Goal: Task Accomplishment & Management: Complete application form

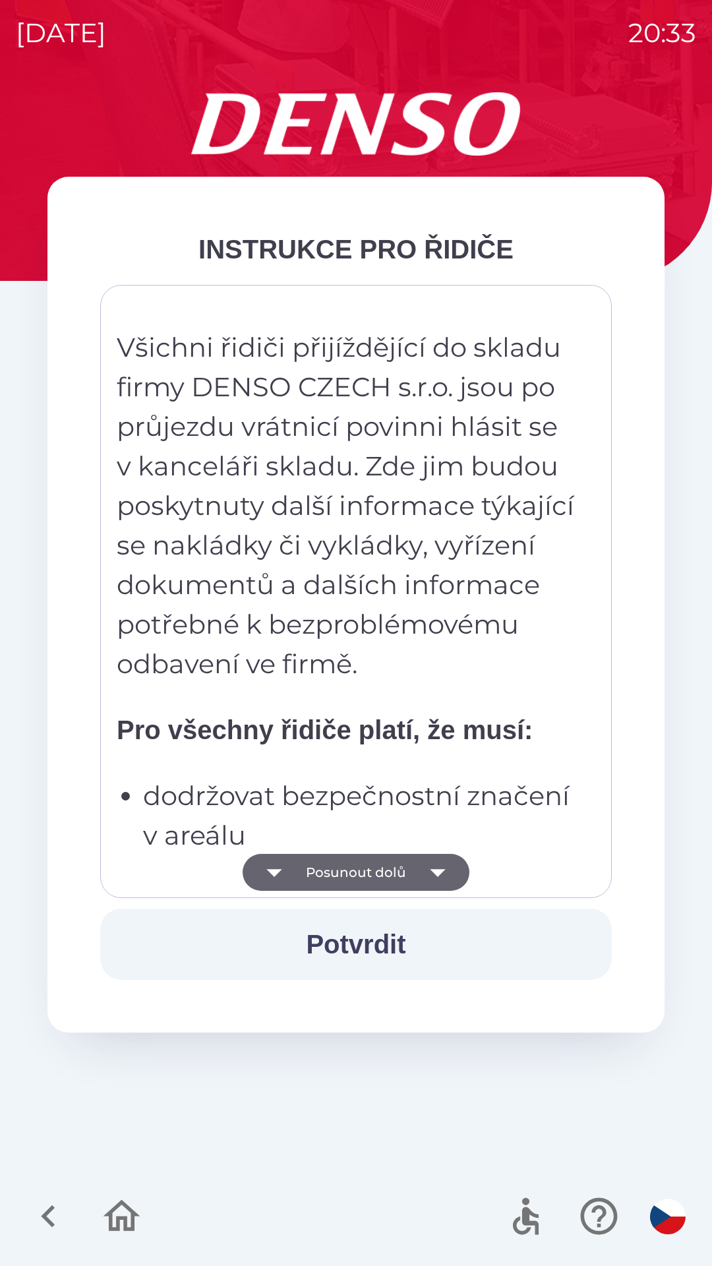
click at [368, 866] on button "Posunout dolů" at bounding box center [356, 872] width 227 height 37
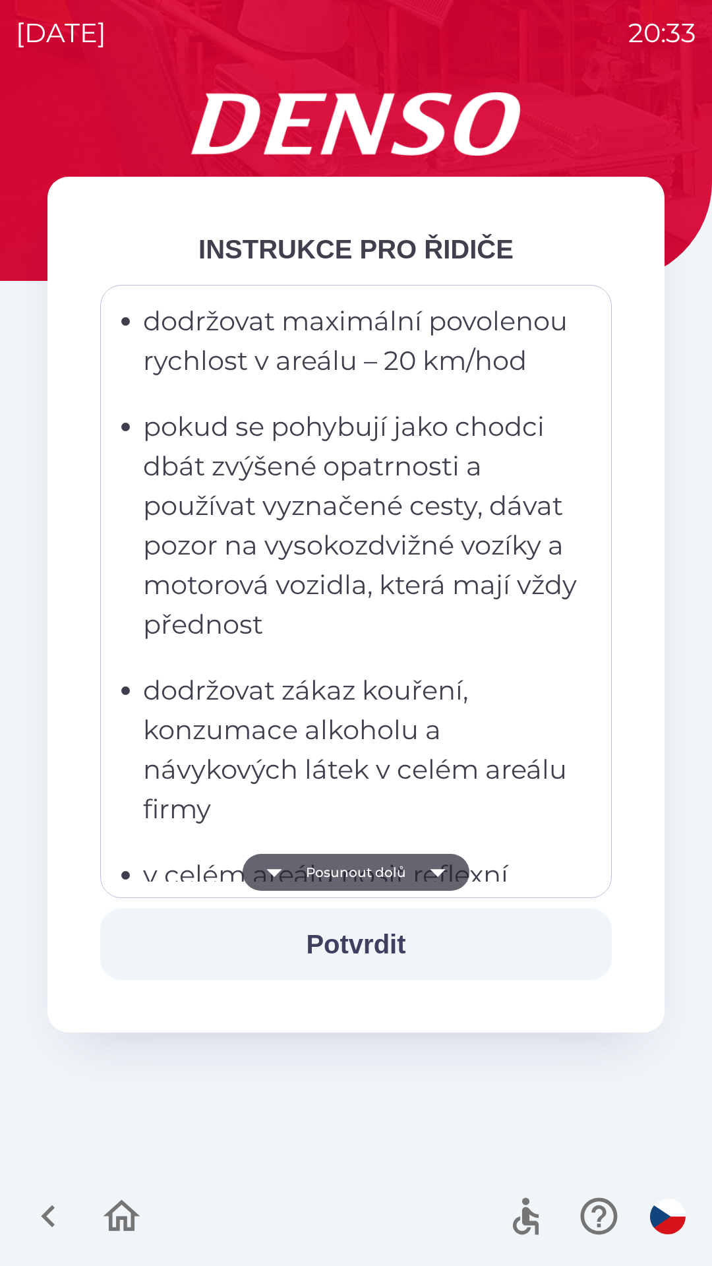
click at [383, 870] on button "Posunout dolů" at bounding box center [356, 872] width 227 height 37
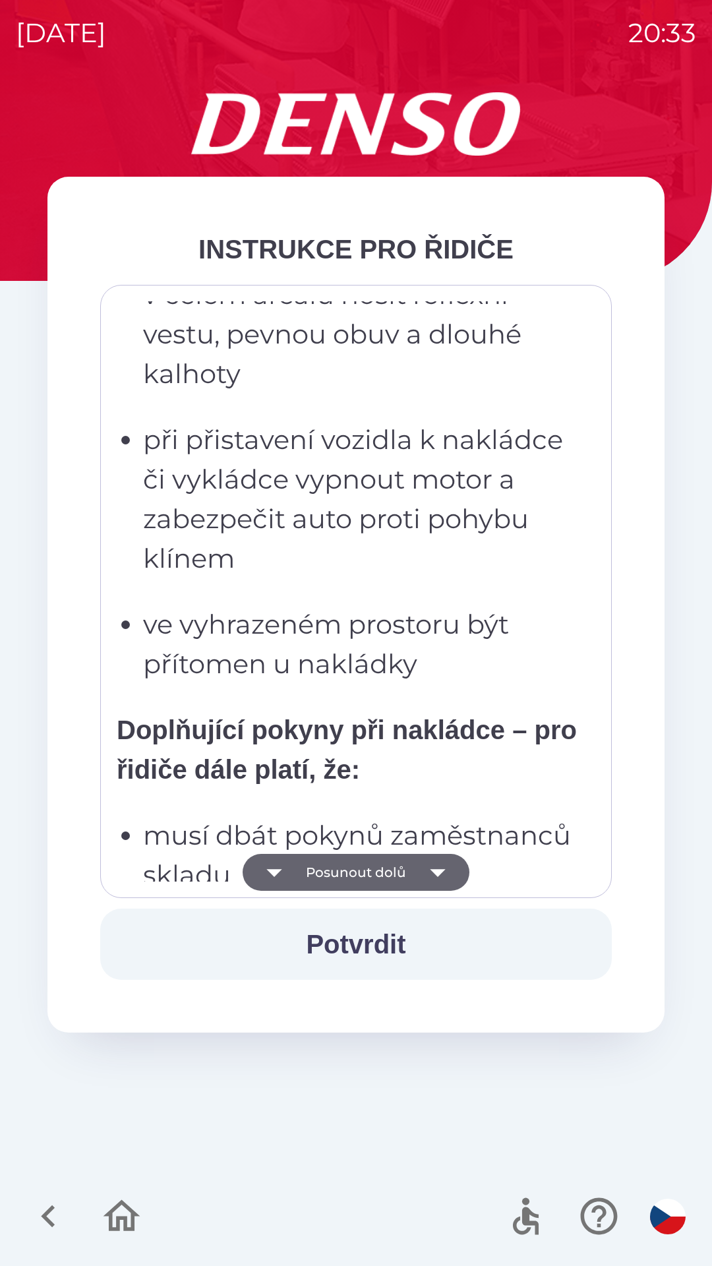
click at [395, 868] on button "Posunout dolů" at bounding box center [356, 872] width 227 height 37
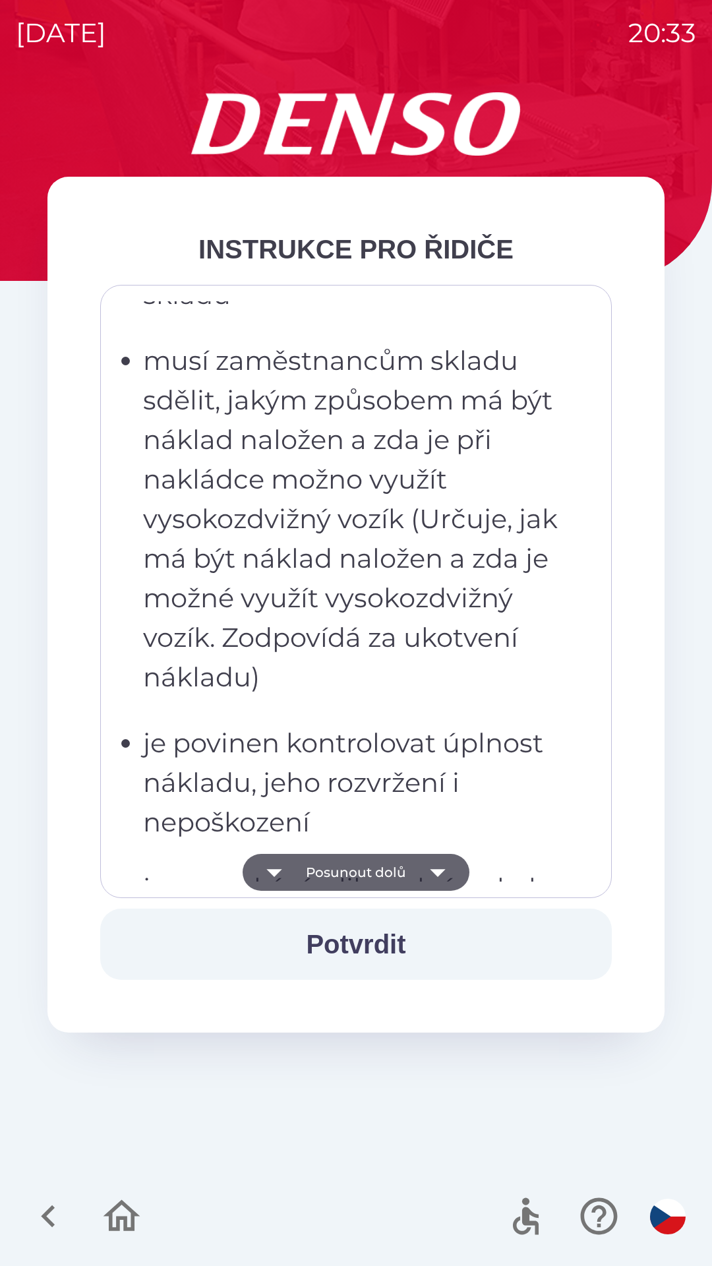
click at [402, 870] on button "Posunout dolů" at bounding box center [356, 872] width 227 height 37
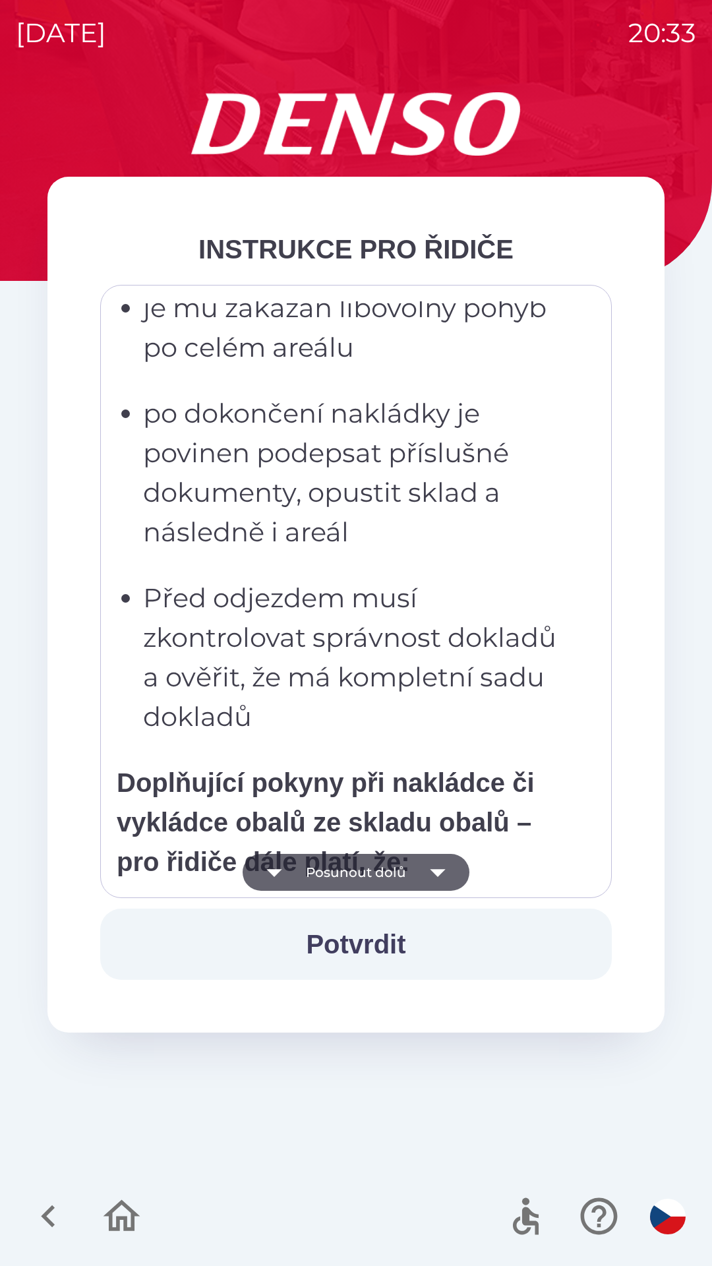
click at [411, 877] on button "Posunout dolů" at bounding box center [356, 872] width 227 height 37
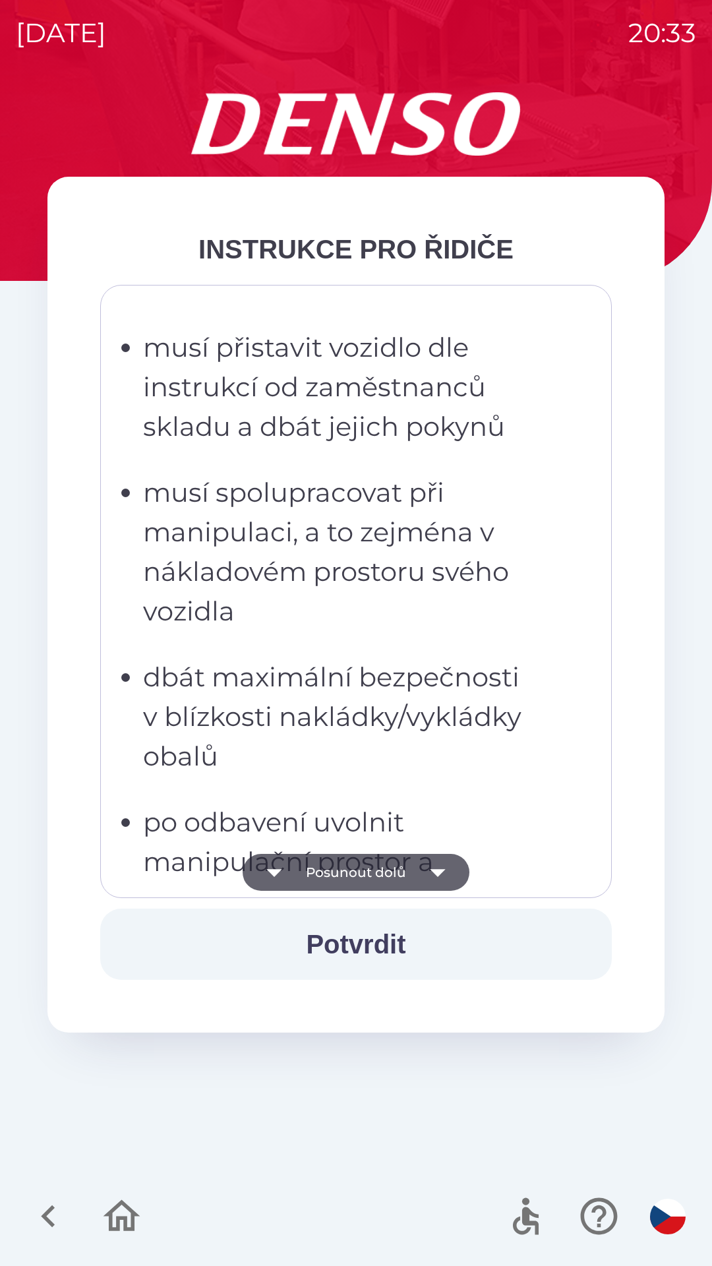
click at [425, 878] on icon "button" at bounding box center [437, 872] width 37 height 37
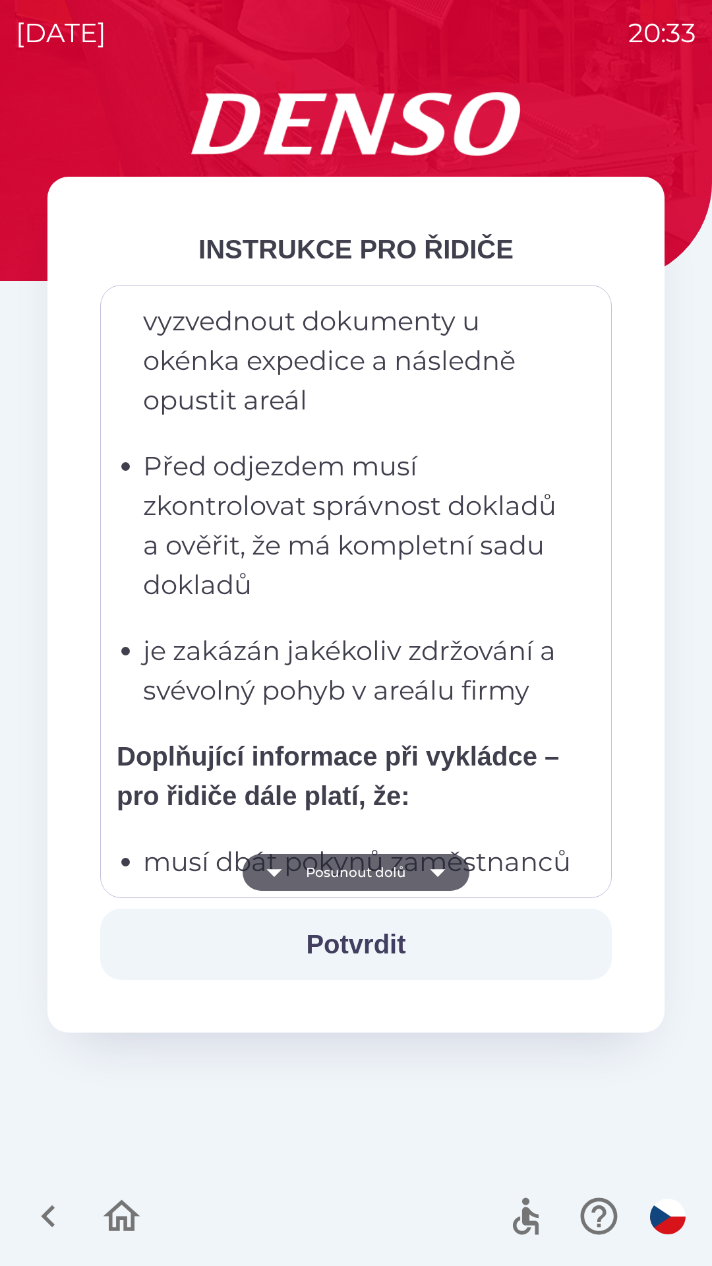
click at [436, 868] on icon "button" at bounding box center [437, 872] width 37 height 37
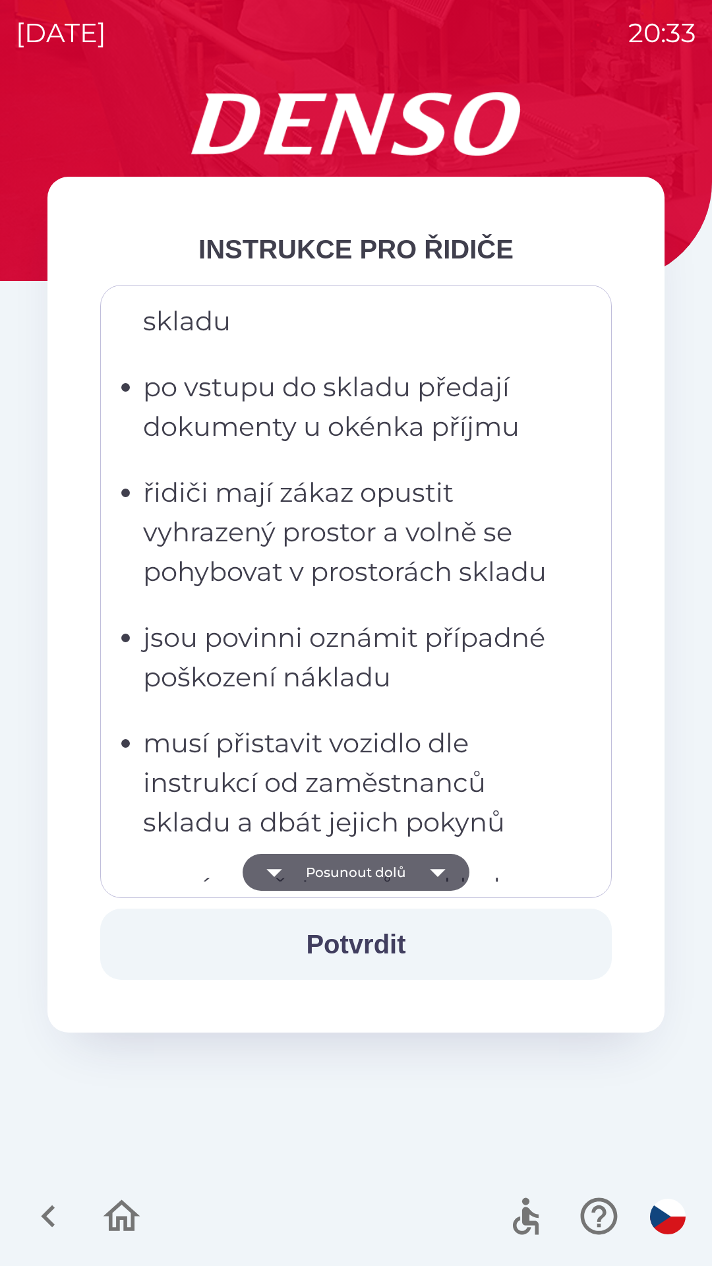
click at [436, 863] on icon "button" at bounding box center [437, 872] width 37 height 37
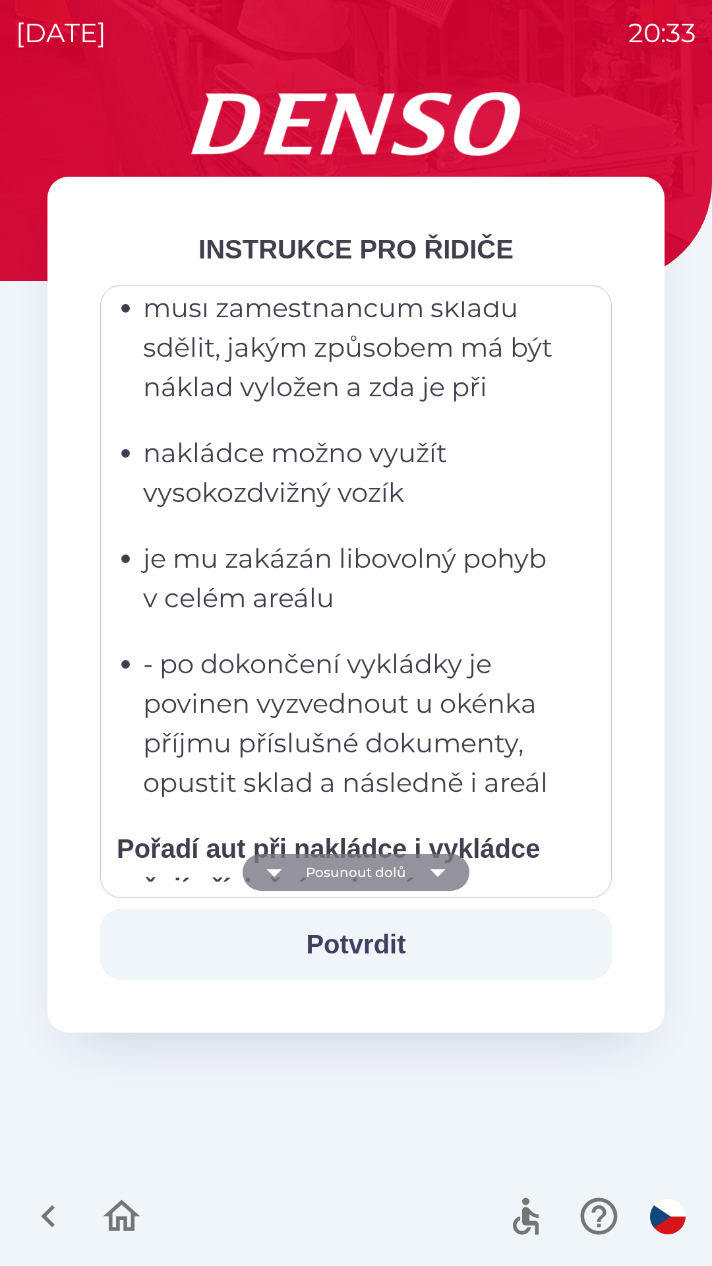
click at [436, 861] on icon "button" at bounding box center [437, 872] width 37 height 37
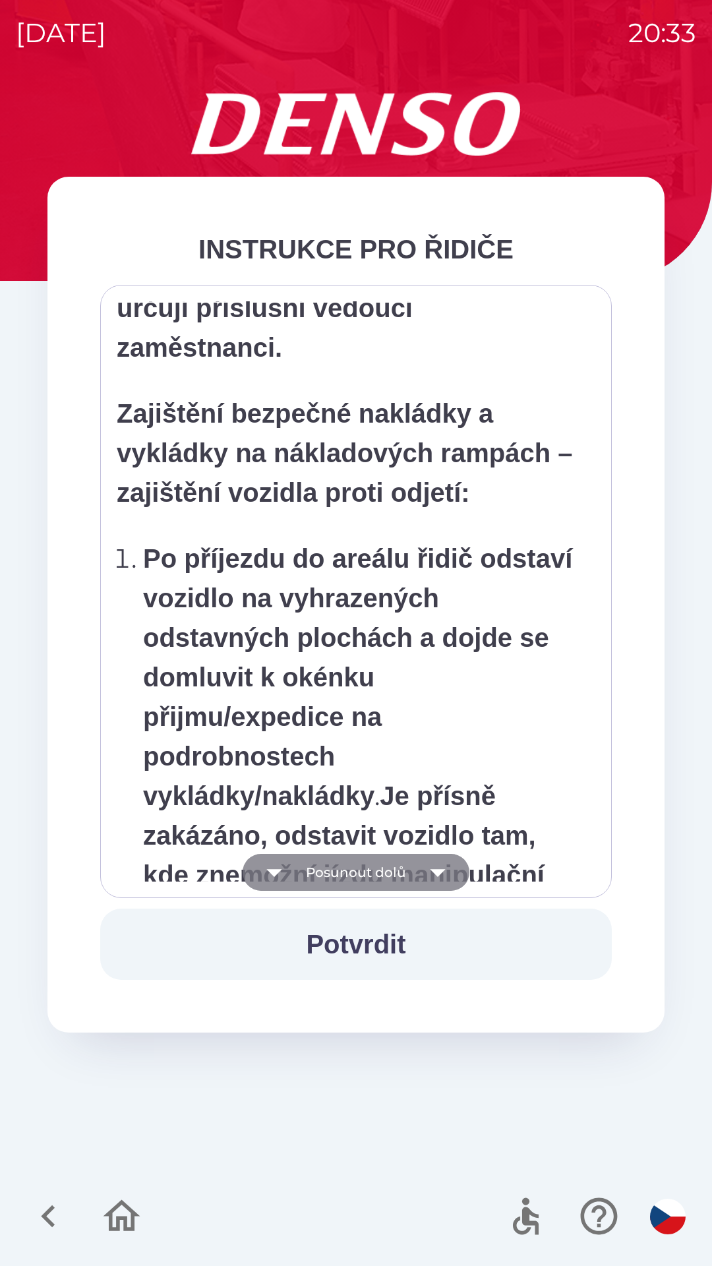
click at [446, 869] on icon "button" at bounding box center [437, 872] width 37 height 37
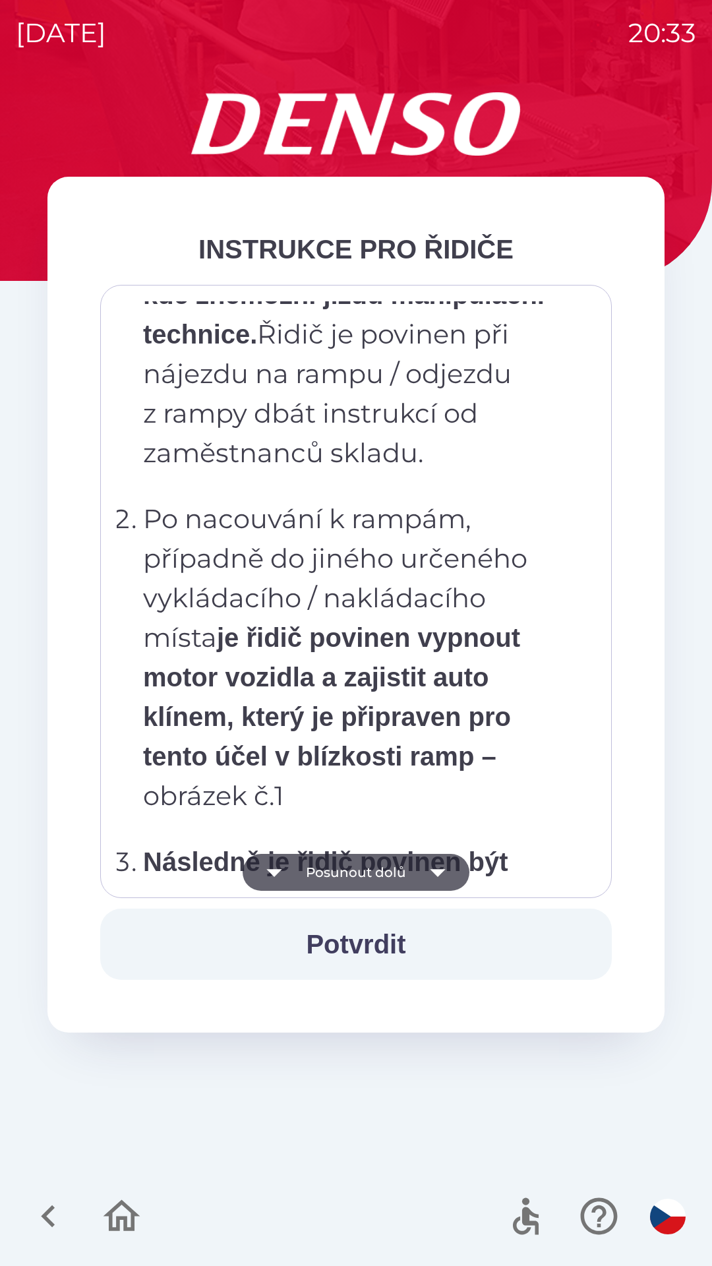
click at [448, 869] on icon "button" at bounding box center [437, 872] width 37 height 37
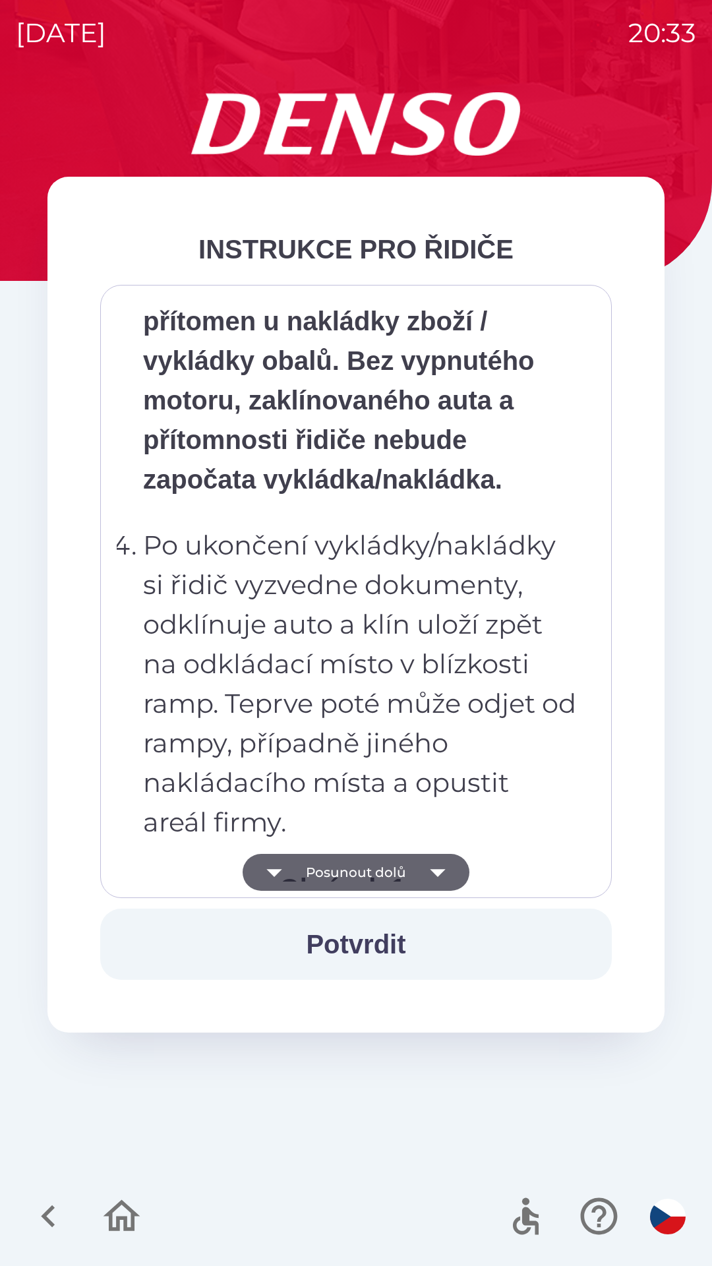
click at [446, 870] on icon "button" at bounding box center [437, 872] width 37 height 37
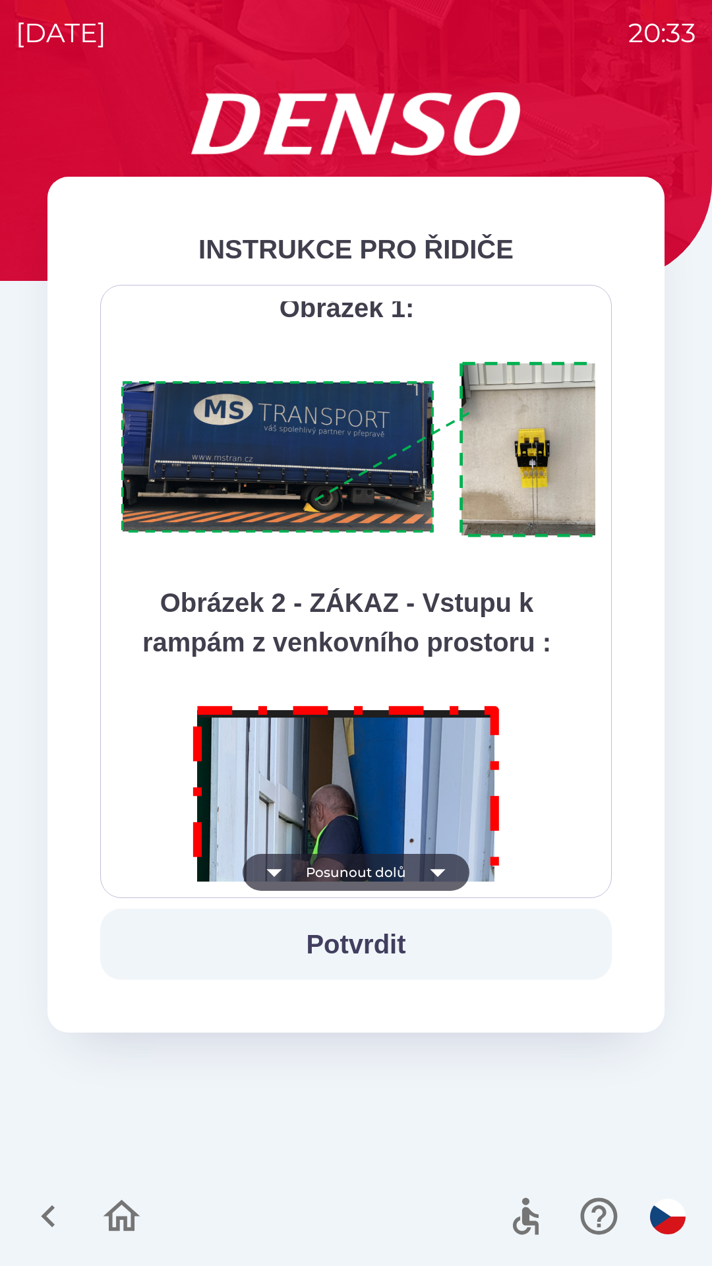
click at [435, 864] on icon "button" at bounding box center [437, 872] width 37 height 37
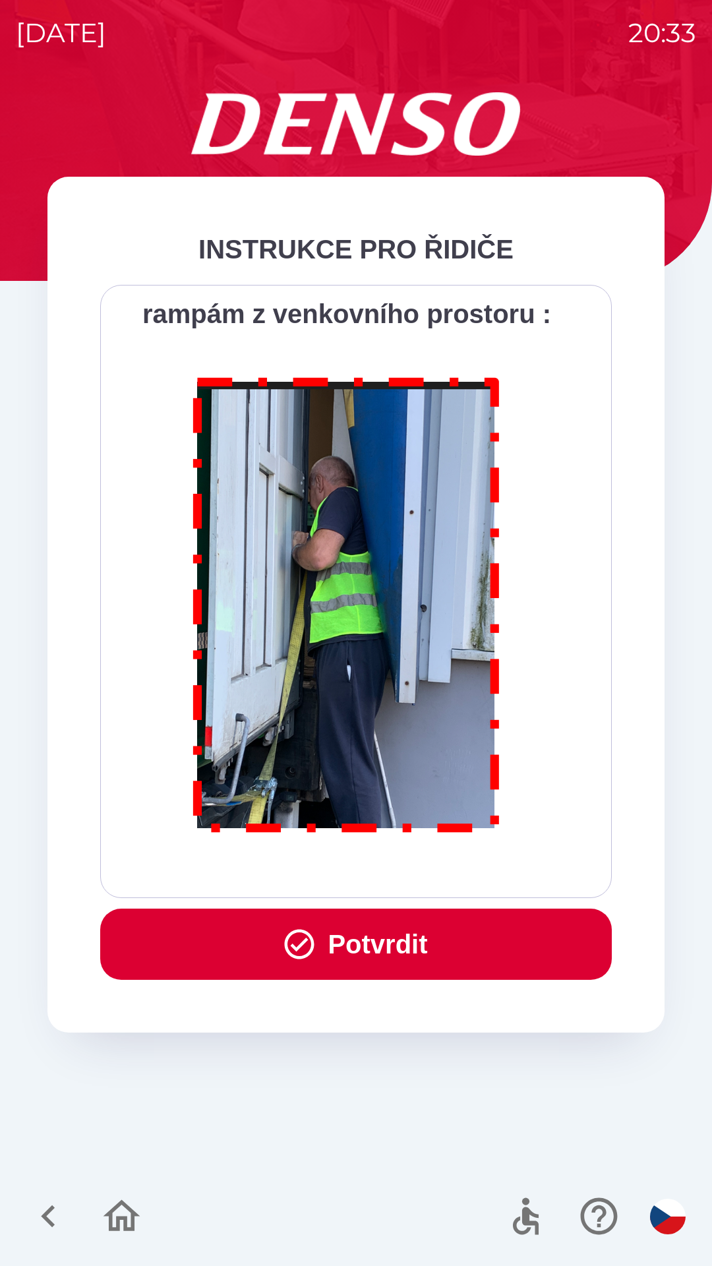
click at [422, 951] on button "Potvrdit" at bounding box center [356, 943] width 512 height 71
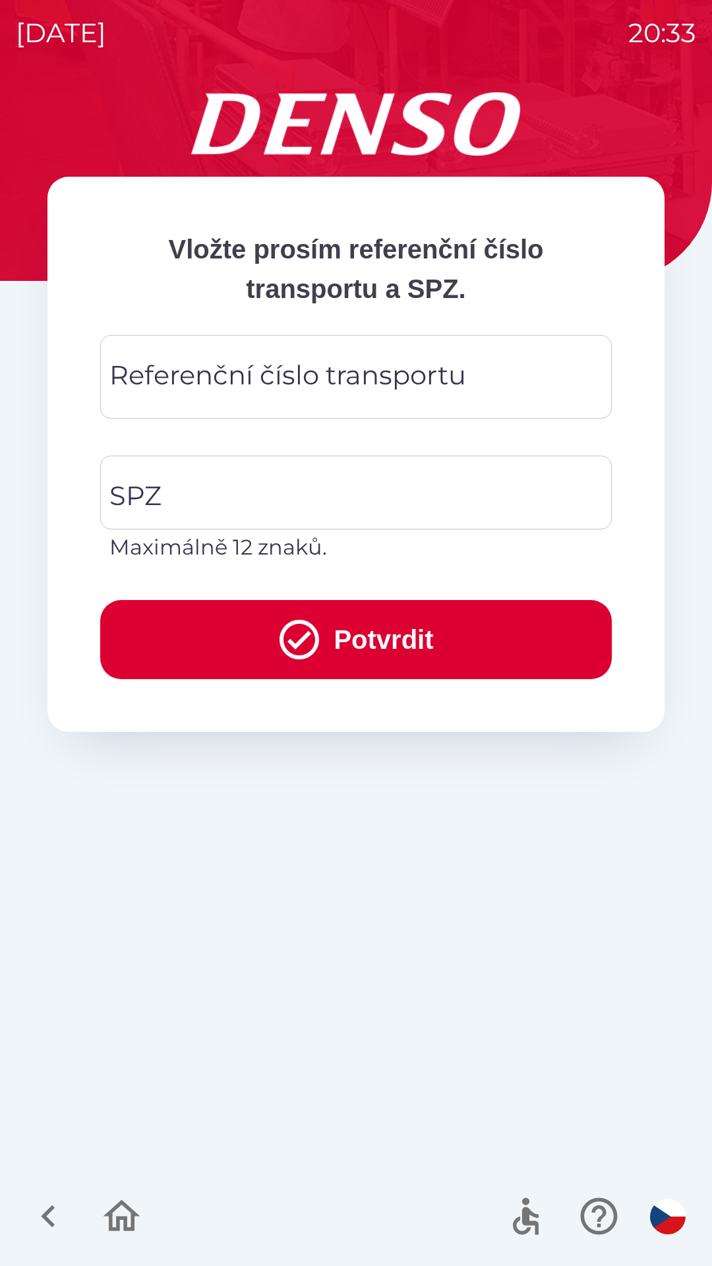
click at [362, 374] on div "Referenční číslo transportu Referenční číslo transportu" at bounding box center [356, 377] width 512 height 84
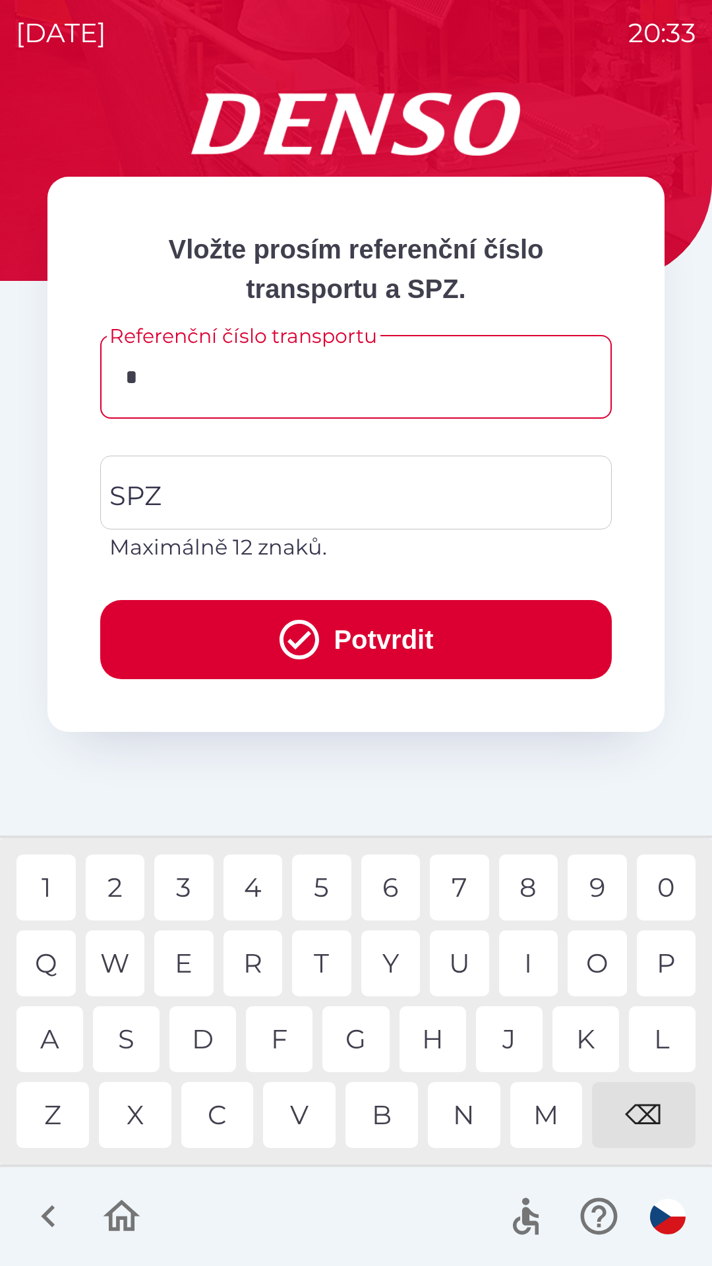
click at [213, 1032] on div "D" at bounding box center [202, 1039] width 67 height 66
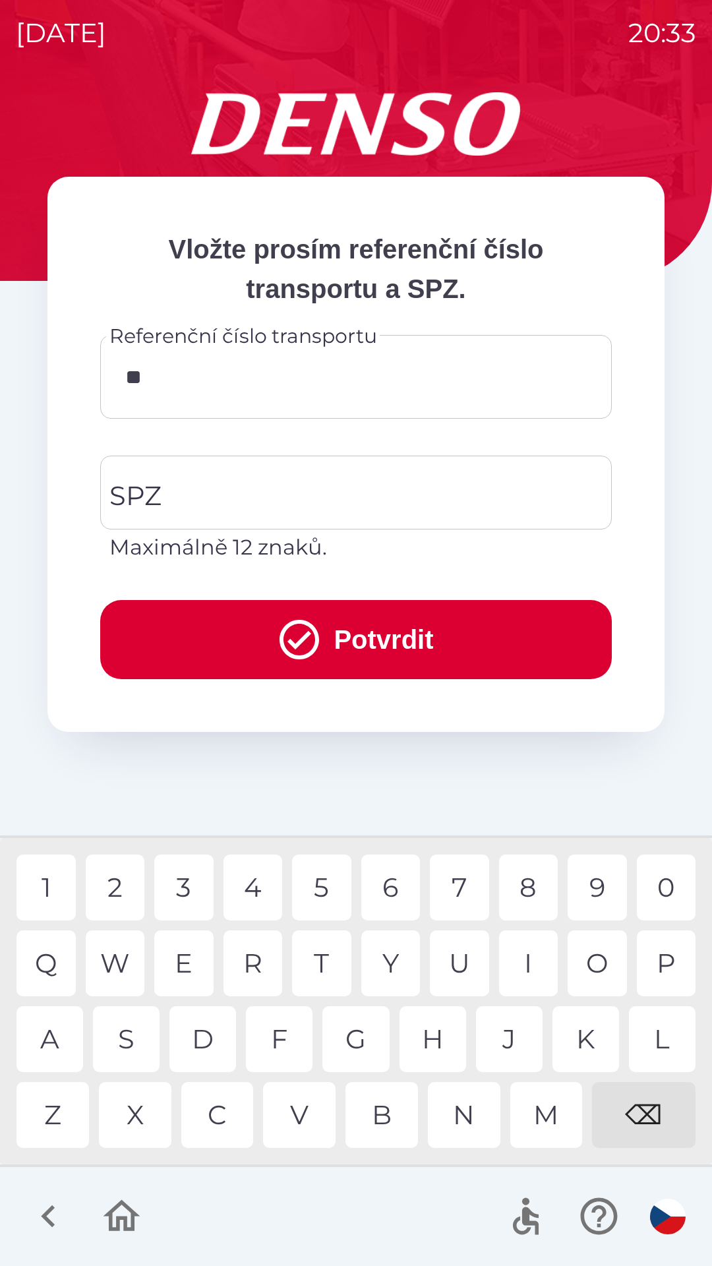
click at [585, 1036] on div "K" at bounding box center [585, 1039] width 67 height 66
click at [658, 889] on div "0" at bounding box center [666, 887] width 59 height 66
type input "*********"
click at [396, 885] on div "6" at bounding box center [390, 887] width 59 height 66
click at [314, 498] on input "SPZ" at bounding box center [346, 492] width 480 height 62
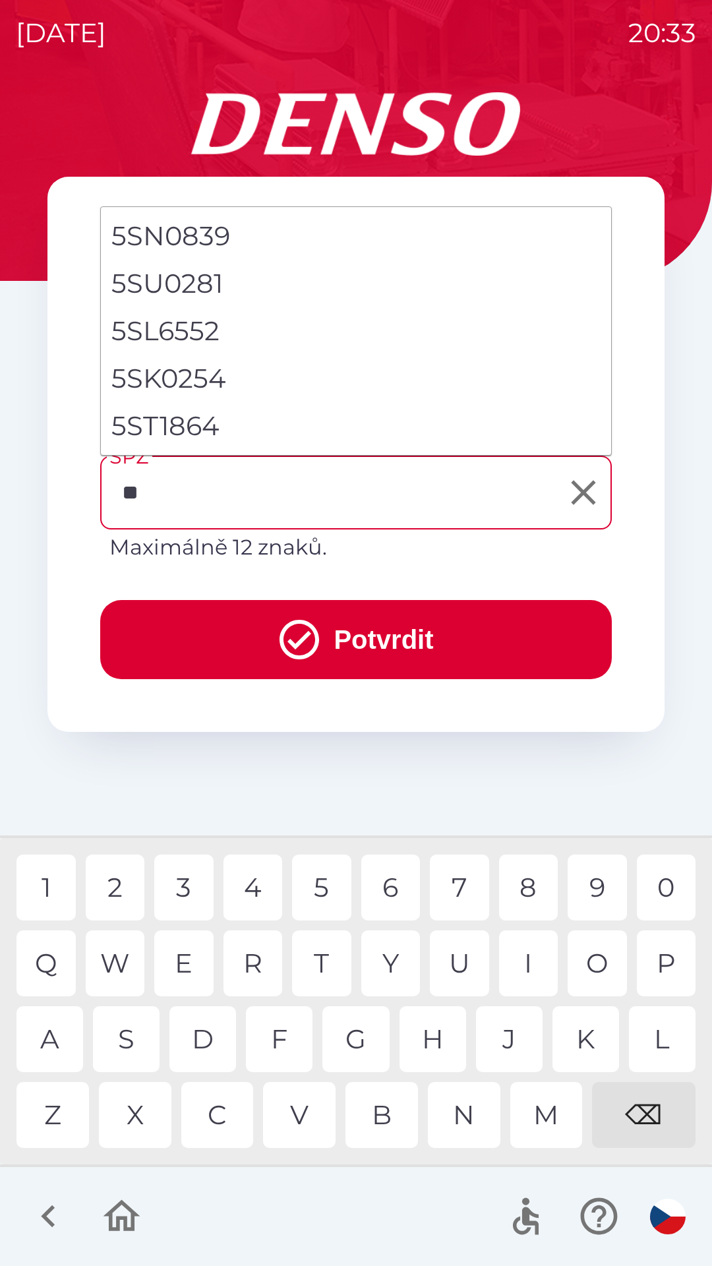
click at [131, 1032] on div "S" at bounding box center [126, 1039] width 67 height 66
click at [191, 428] on li "5ST1864" at bounding box center [356, 425] width 510 height 47
type input "*******"
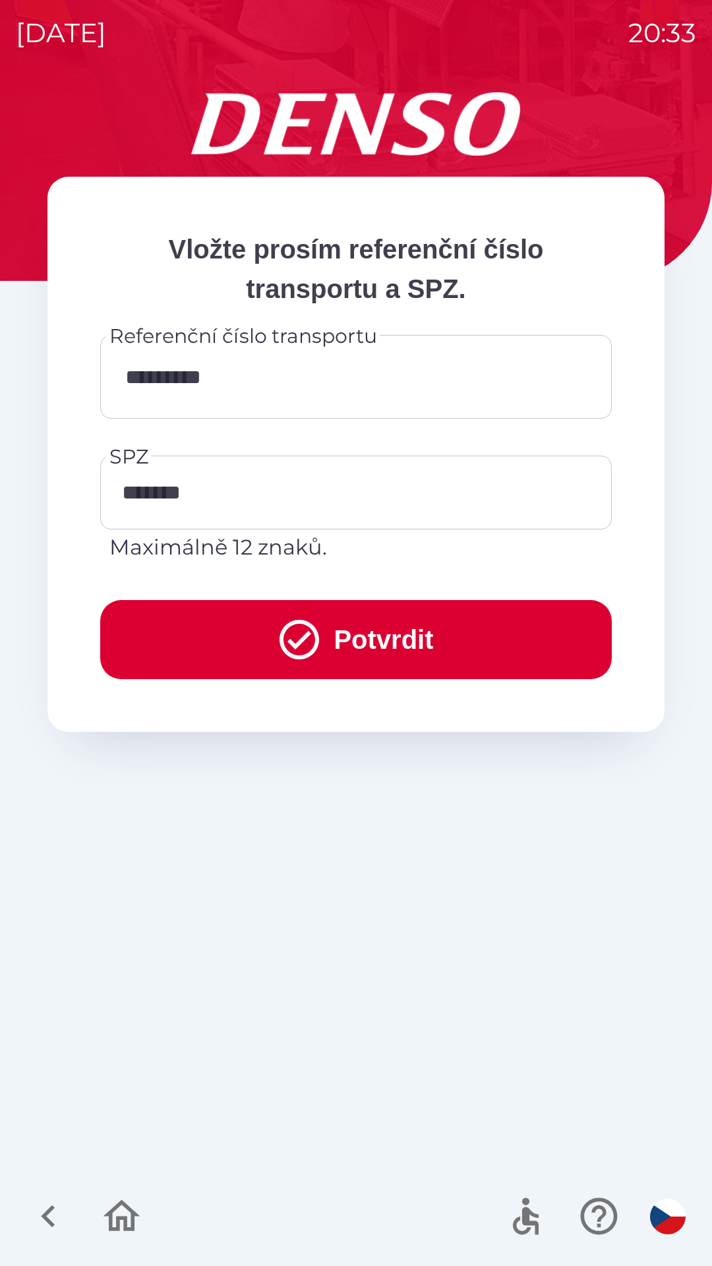
click at [309, 643] on icon "submit" at bounding box center [299, 639] width 47 height 47
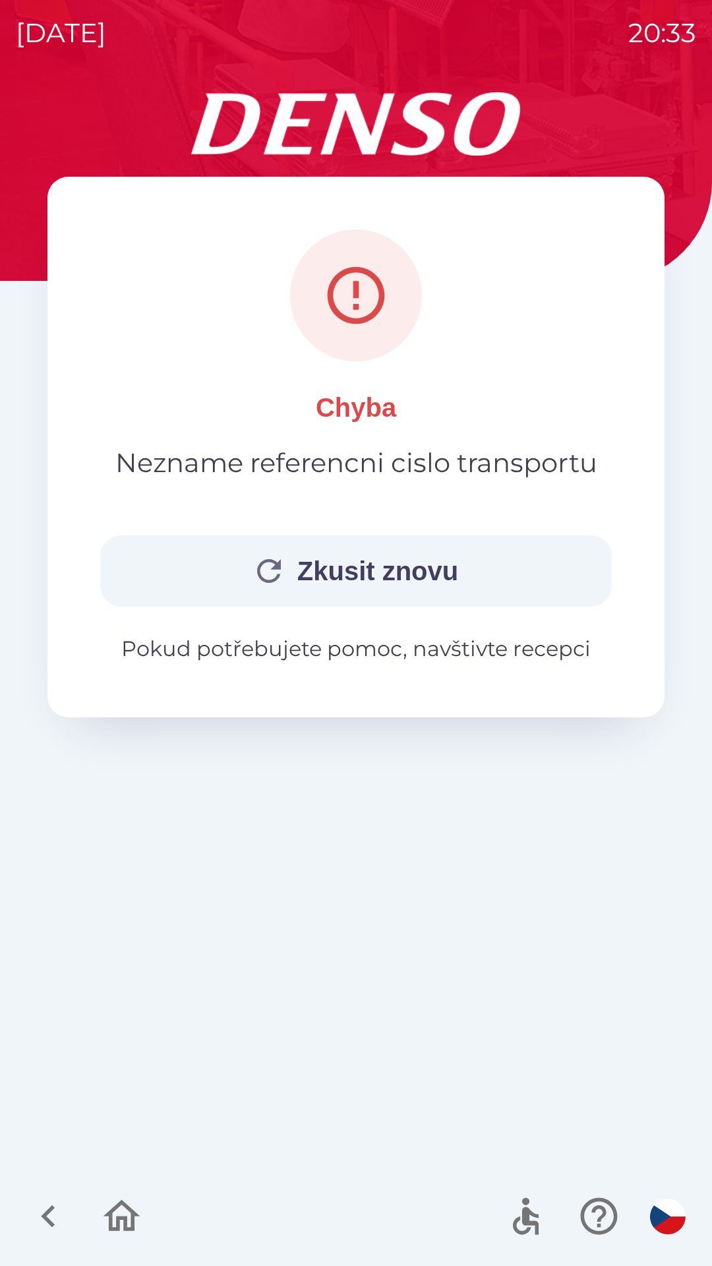
click at [363, 573] on button "Zkusit znovu" at bounding box center [356, 570] width 512 height 71
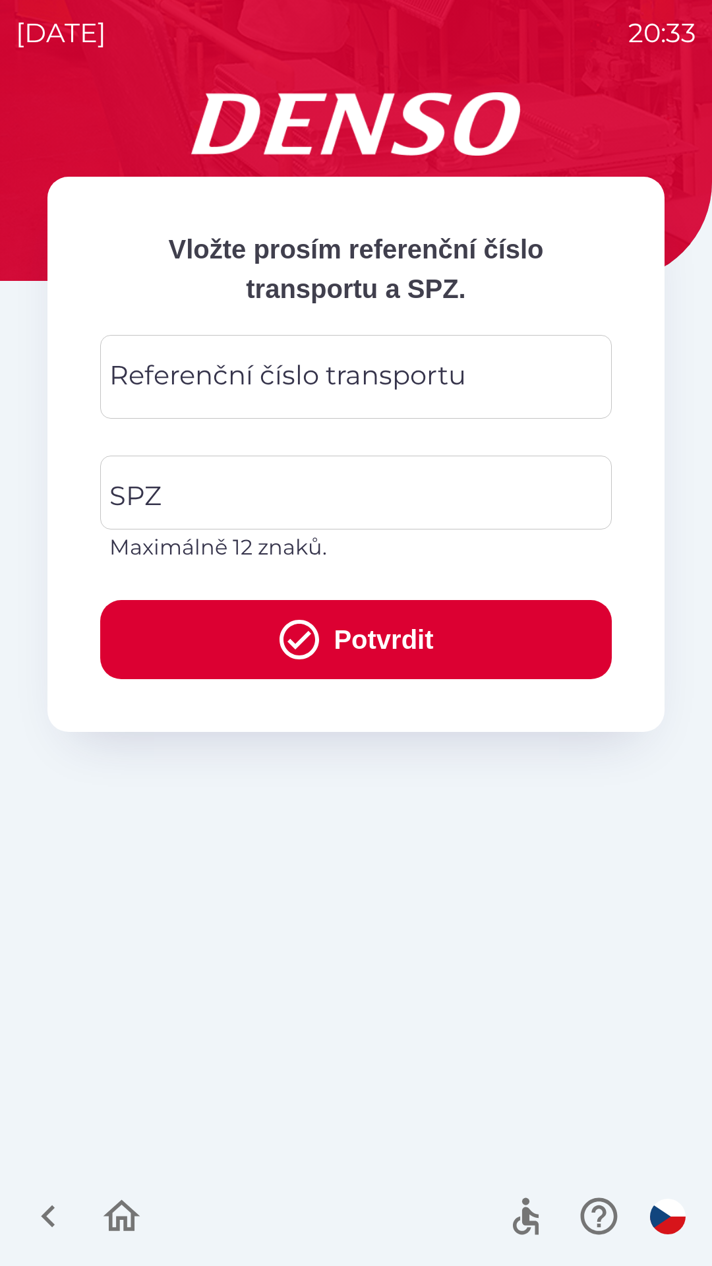
click at [321, 388] on div "Referenční číslo transportu Referenční číslo transportu" at bounding box center [356, 377] width 512 height 84
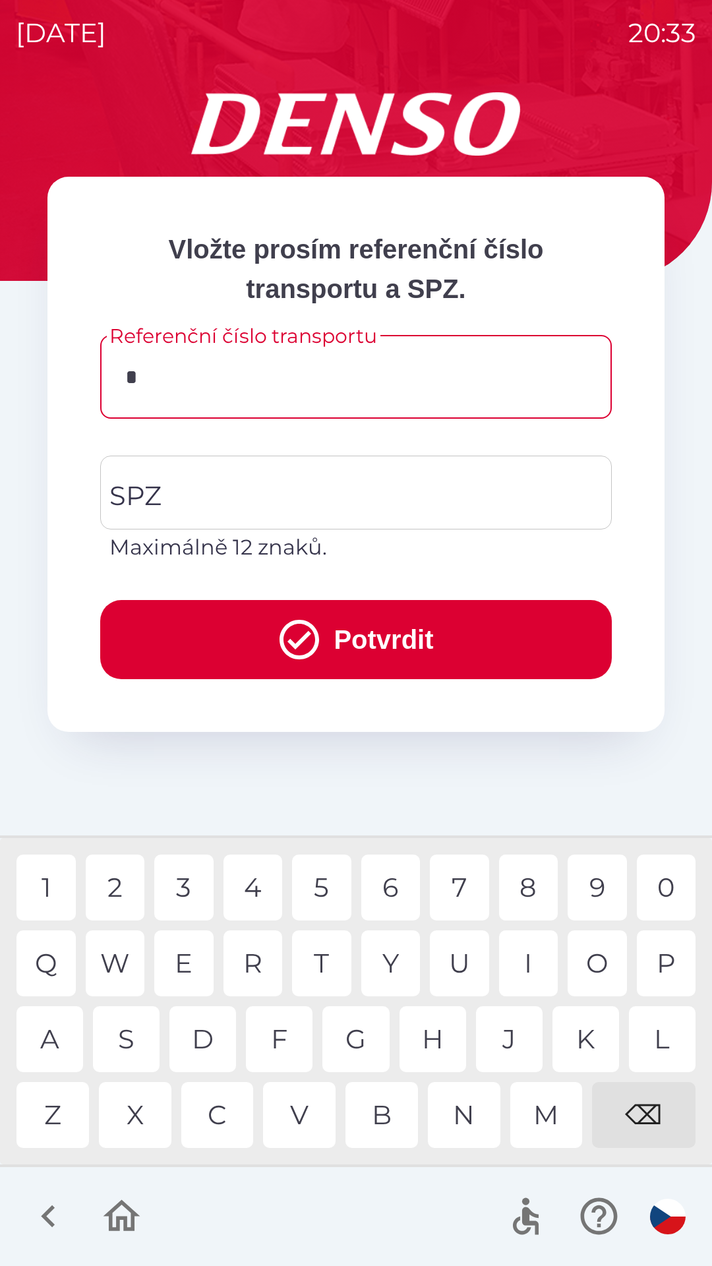
click at [203, 1028] on div "D" at bounding box center [202, 1039] width 67 height 66
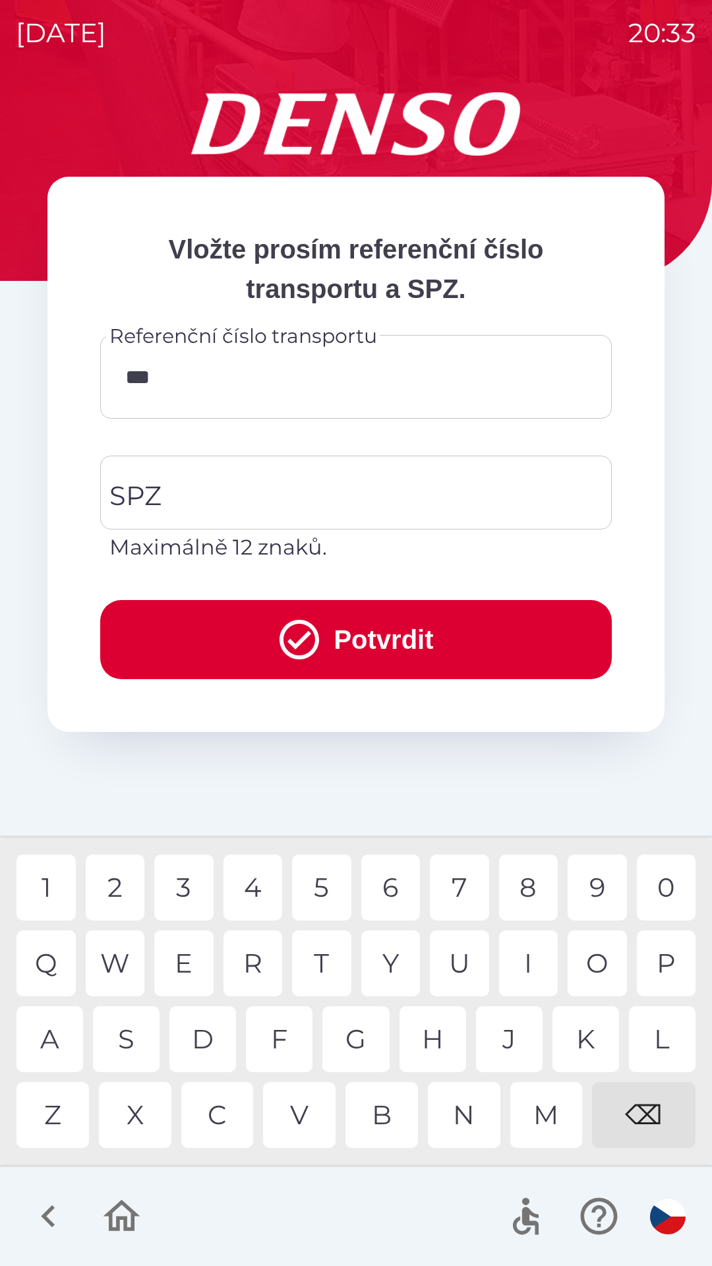
click at [303, 1111] on div "V" at bounding box center [299, 1115] width 73 height 66
click at [676, 894] on div "0" at bounding box center [666, 887] width 59 height 66
click at [116, 876] on div "2" at bounding box center [115, 887] width 59 height 66
type input "*********"
click at [315, 492] on input "SPZ" at bounding box center [346, 492] width 480 height 62
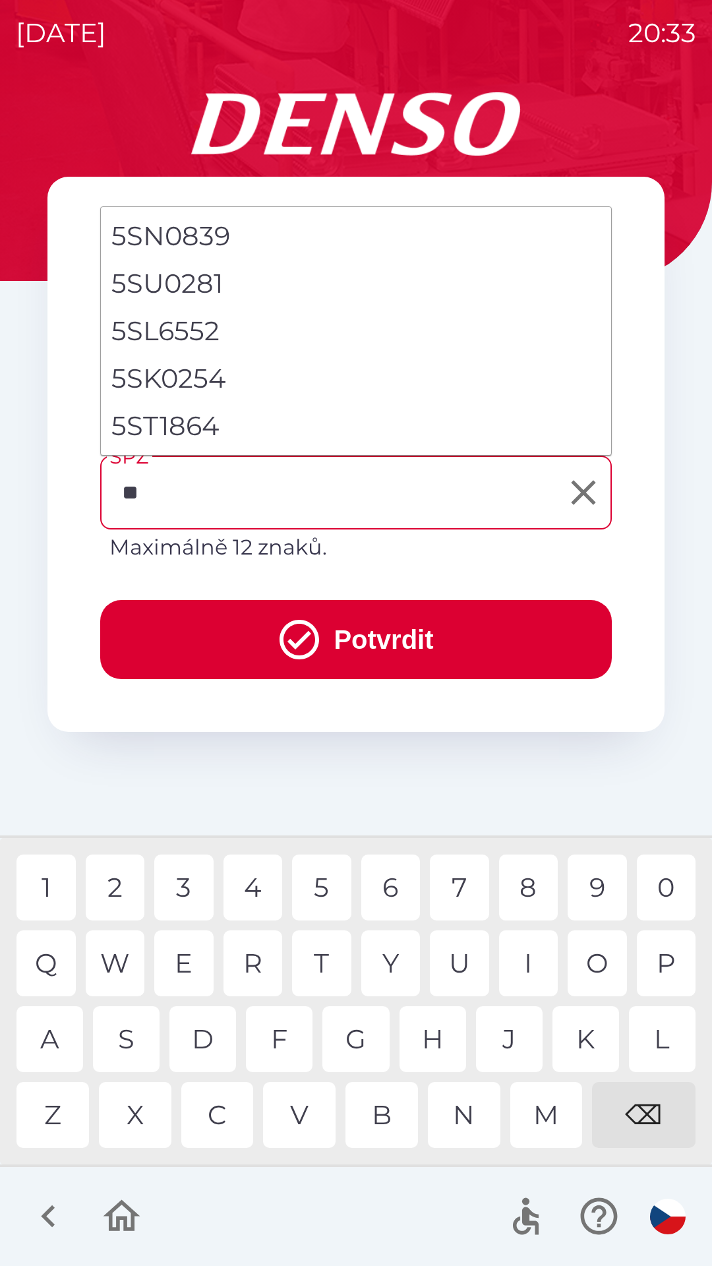
click at [180, 425] on li "5ST1864" at bounding box center [356, 425] width 510 height 47
type input "*******"
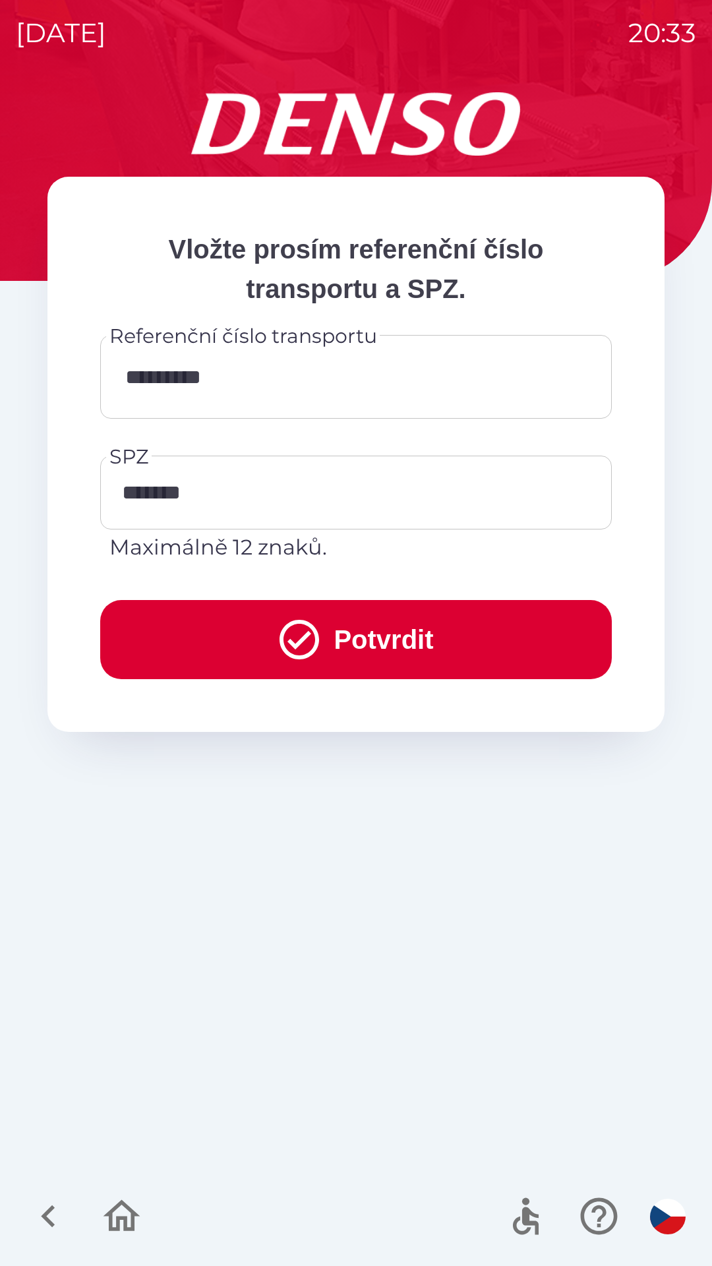
click at [283, 635] on icon "submit" at bounding box center [299, 639] width 47 height 47
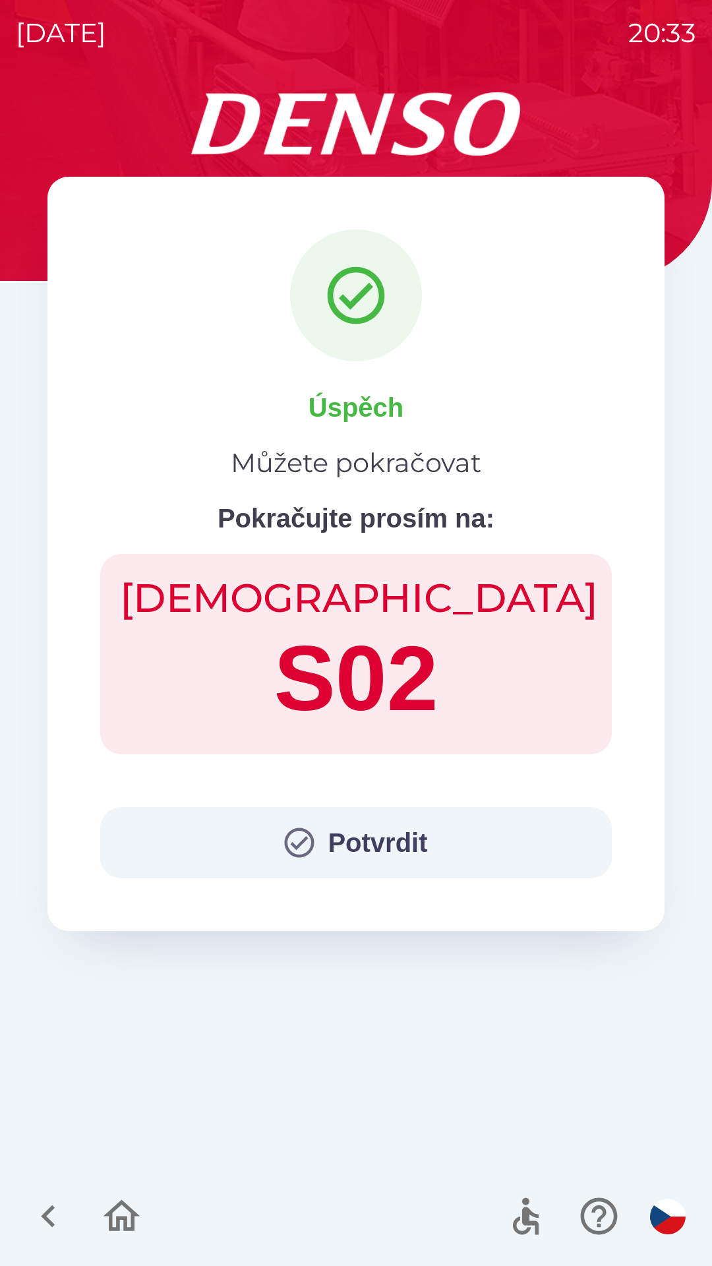
click at [353, 846] on button "Potvrdit" at bounding box center [356, 842] width 512 height 71
